Goal: Use online tool/utility: Utilize a website feature to perform a specific function

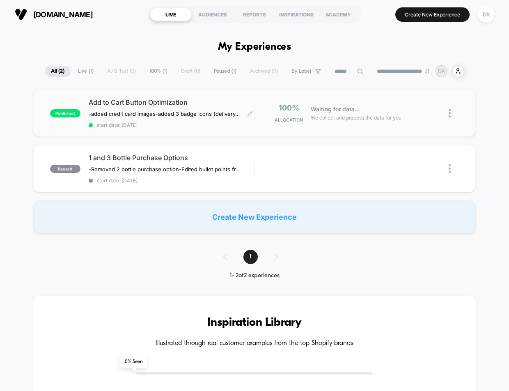
click at [120, 101] on span "Add to Cart Button Optimization" at bounding box center [172, 102] width 166 height 8
